Goal: Navigation & Orientation: Find specific page/section

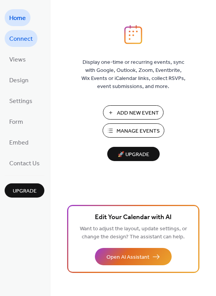
click at [31, 34] on span "Connect" at bounding box center [20, 39] width 23 height 12
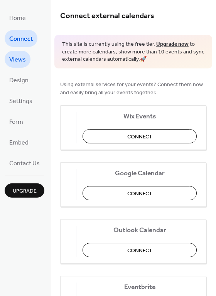
click at [23, 54] on span "Views" at bounding box center [17, 60] width 17 height 12
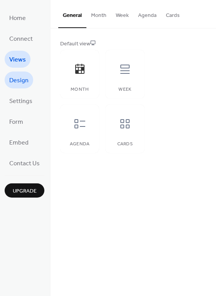
click at [29, 83] on link "Design" at bounding box center [19, 80] width 28 height 17
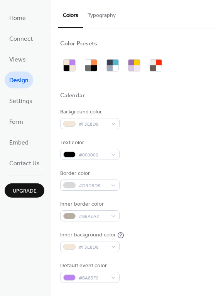
click at [36, 104] on li "Settings" at bounding box center [21, 100] width 32 height 17
click at [27, 102] on span "Settings" at bounding box center [20, 101] width 23 height 12
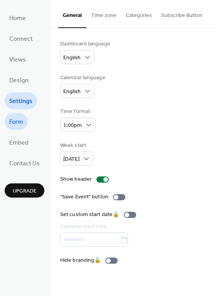
click at [22, 117] on span "Form" at bounding box center [16, 122] width 14 height 12
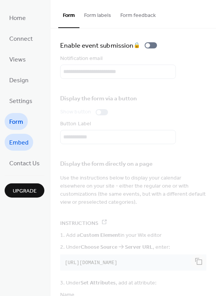
click at [25, 142] on span "Embed" at bounding box center [18, 143] width 19 height 12
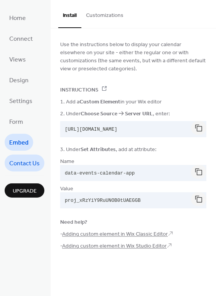
click at [28, 159] on span "Contact Us" at bounding box center [24, 164] width 30 height 12
